Goal: Check status: Check status

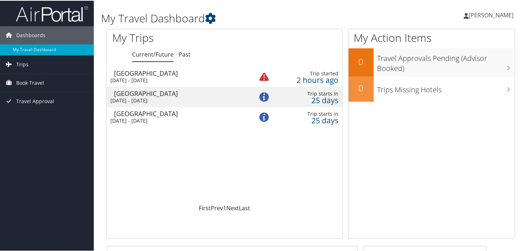
click at [181, 101] on div "Fri 5 Sep 2025 - Fri 5 Sep 2025" at bounding box center [176, 100] width 133 height 6
click at [189, 55] on ul "Current/Future Past" at bounding box center [237, 54] width 210 height 13
drag, startPoint x: 184, startPoint y: 54, endPoint x: 196, endPoint y: 60, distance: 12.4
click at [184, 54] on link "Past" at bounding box center [185, 54] width 12 height 8
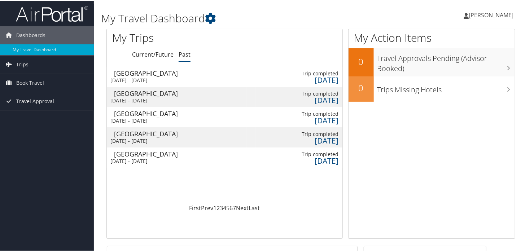
click at [148, 75] on div "Las Vegas" at bounding box center [180, 72] width 133 height 6
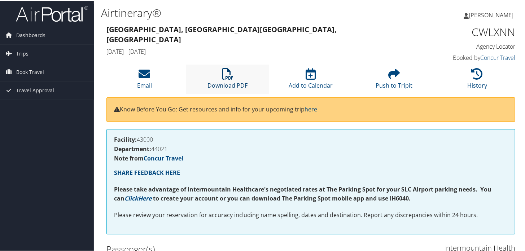
click at [222, 78] on icon at bounding box center [228, 73] width 12 height 12
click at [38, 73] on span "Book Travel" at bounding box center [30, 71] width 28 height 18
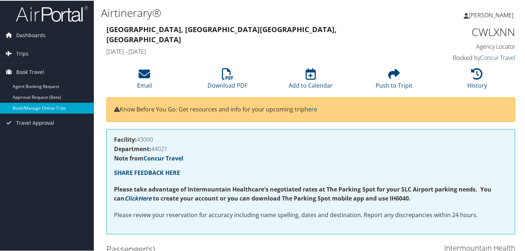
click at [60, 108] on link "Book/Manage Online Trips" at bounding box center [47, 107] width 94 height 11
